Goal: Task Accomplishment & Management: Use online tool/utility

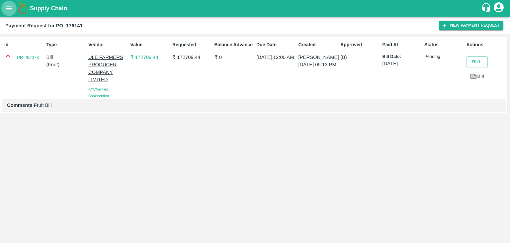
click at [6, 5] on icon "open drawer" at bounding box center [8, 8] width 7 height 7
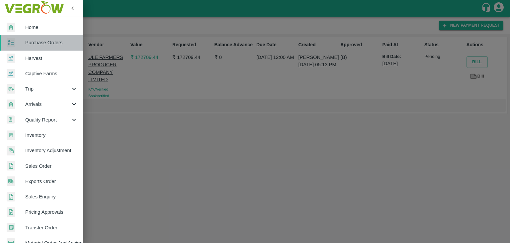
click at [52, 41] on span "Purchase Orders" at bounding box center [51, 42] width 53 height 7
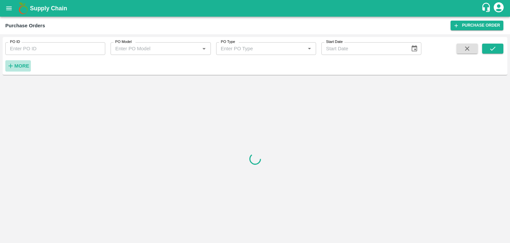
click at [23, 65] on strong "More" at bounding box center [21, 65] width 15 height 5
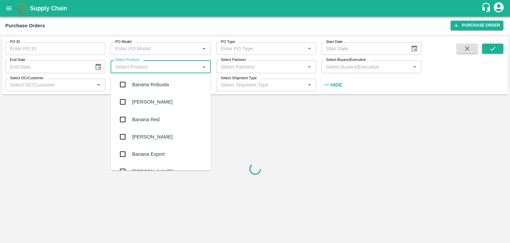
click at [173, 68] on input "Select Product" at bounding box center [155, 66] width 85 height 9
click at [221, 64] on input "Select Partners" at bounding box center [260, 66] width 85 height 9
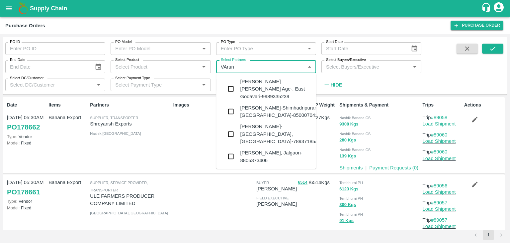
type input "VArun R"
click at [273, 151] on div "[PERSON_NAME], Jalgaon-8805373406" at bounding box center [275, 156] width 71 height 15
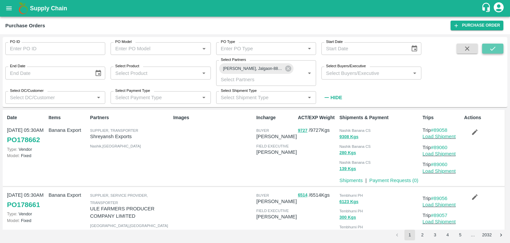
click at [493, 52] on icon "submit" at bounding box center [493, 48] width 7 height 7
